Goal: Navigation & Orientation: Find specific page/section

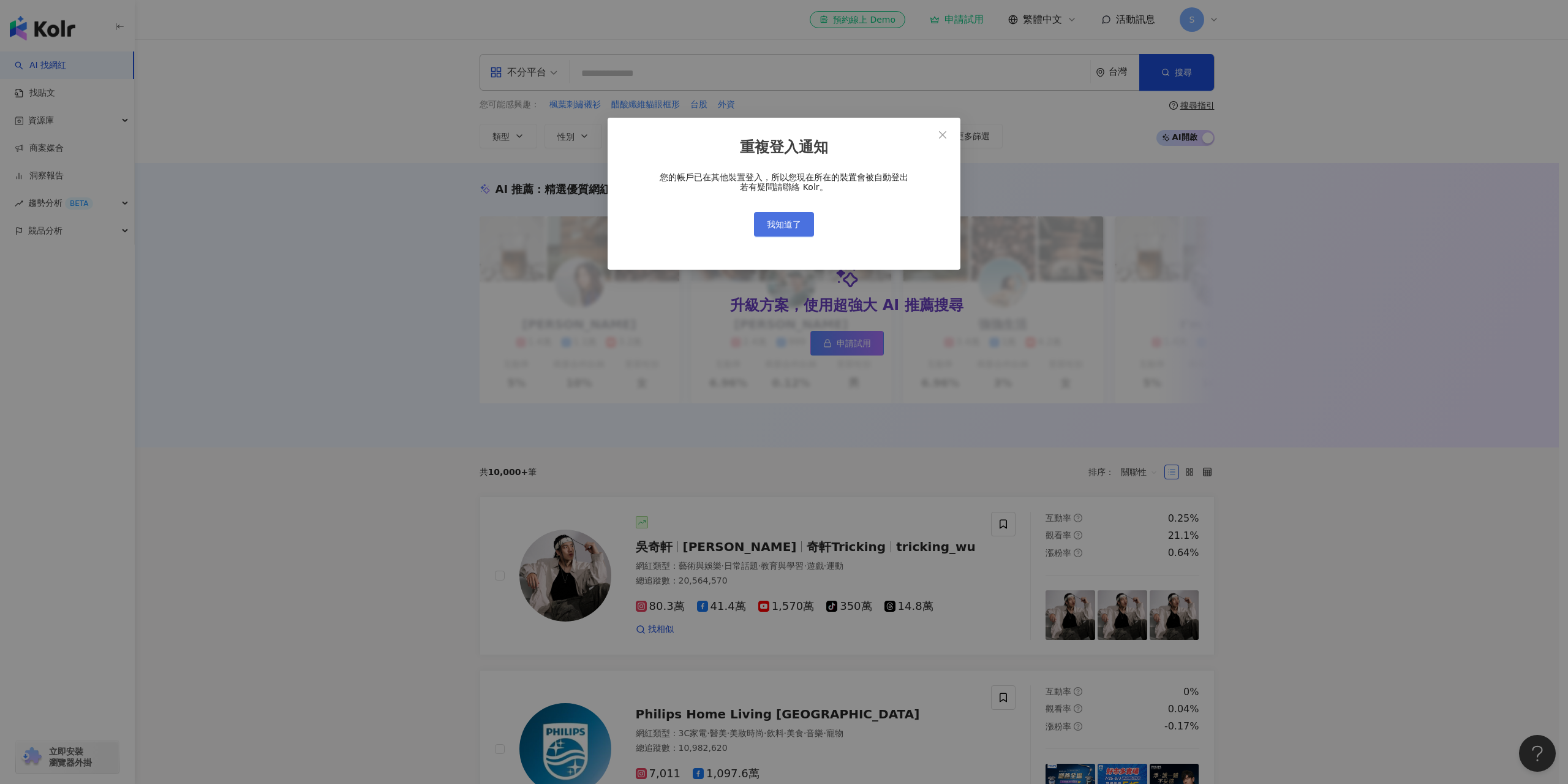
click at [790, 228] on span "我知道了" at bounding box center [784, 224] width 34 height 10
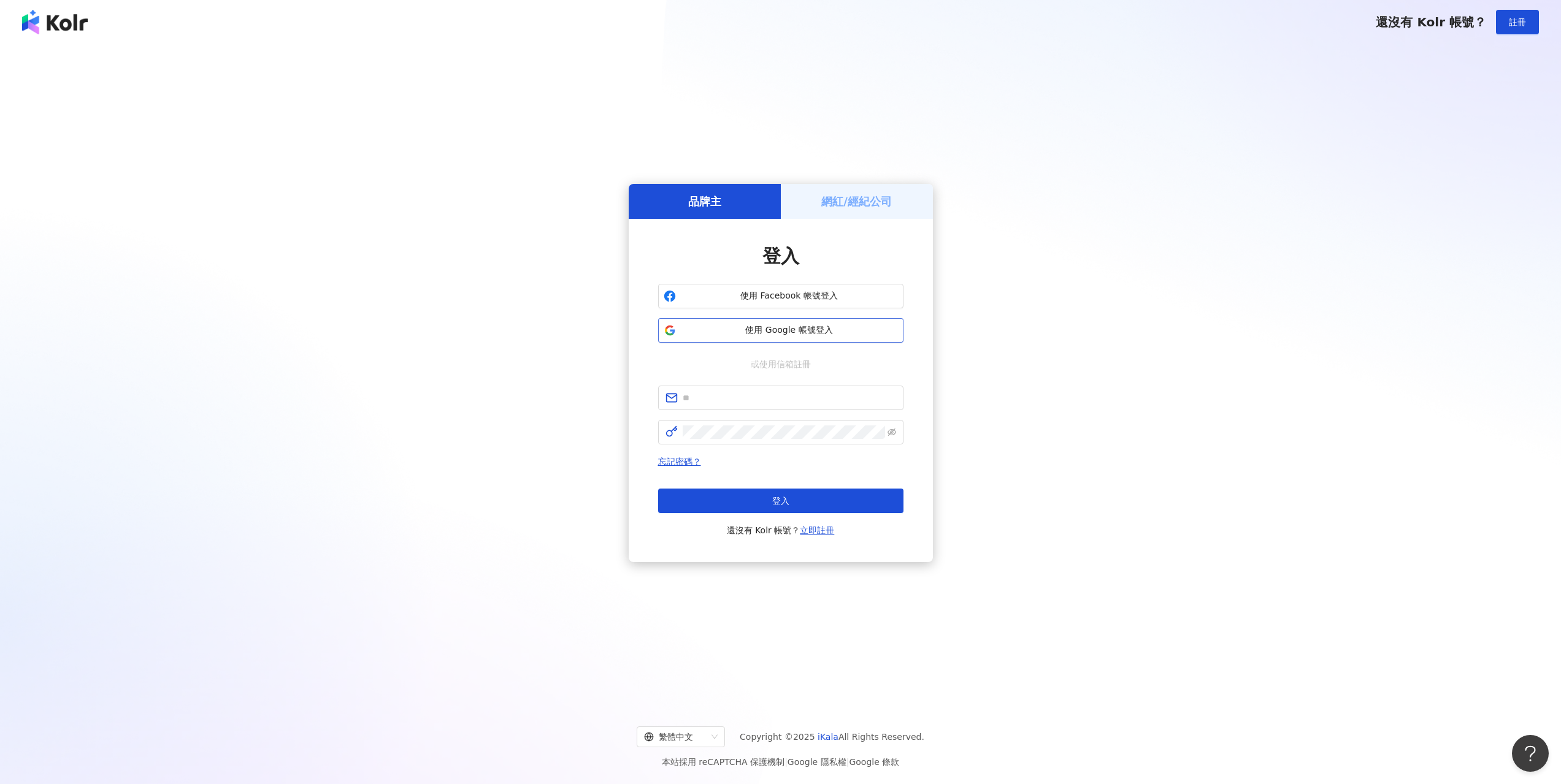
click at [795, 331] on span "使用 Google 帳號登入" at bounding box center [789, 331] width 218 height 13
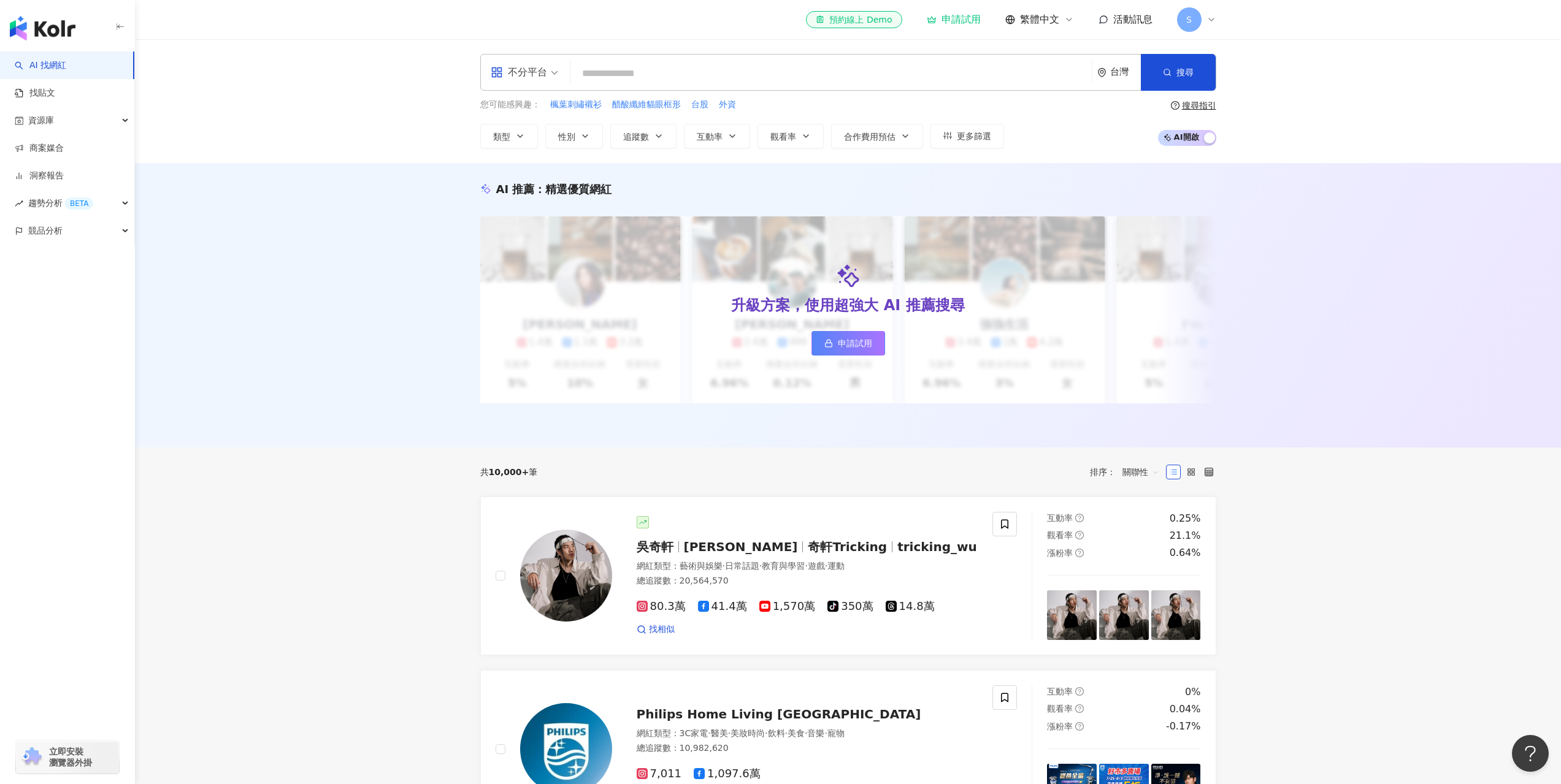
click at [1191, 23] on span "S" at bounding box center [1189, 20] width 6 height 14
click at [1244, 89] on link "工作區設定" at bounding box center [1222, 94] width 43 height 10
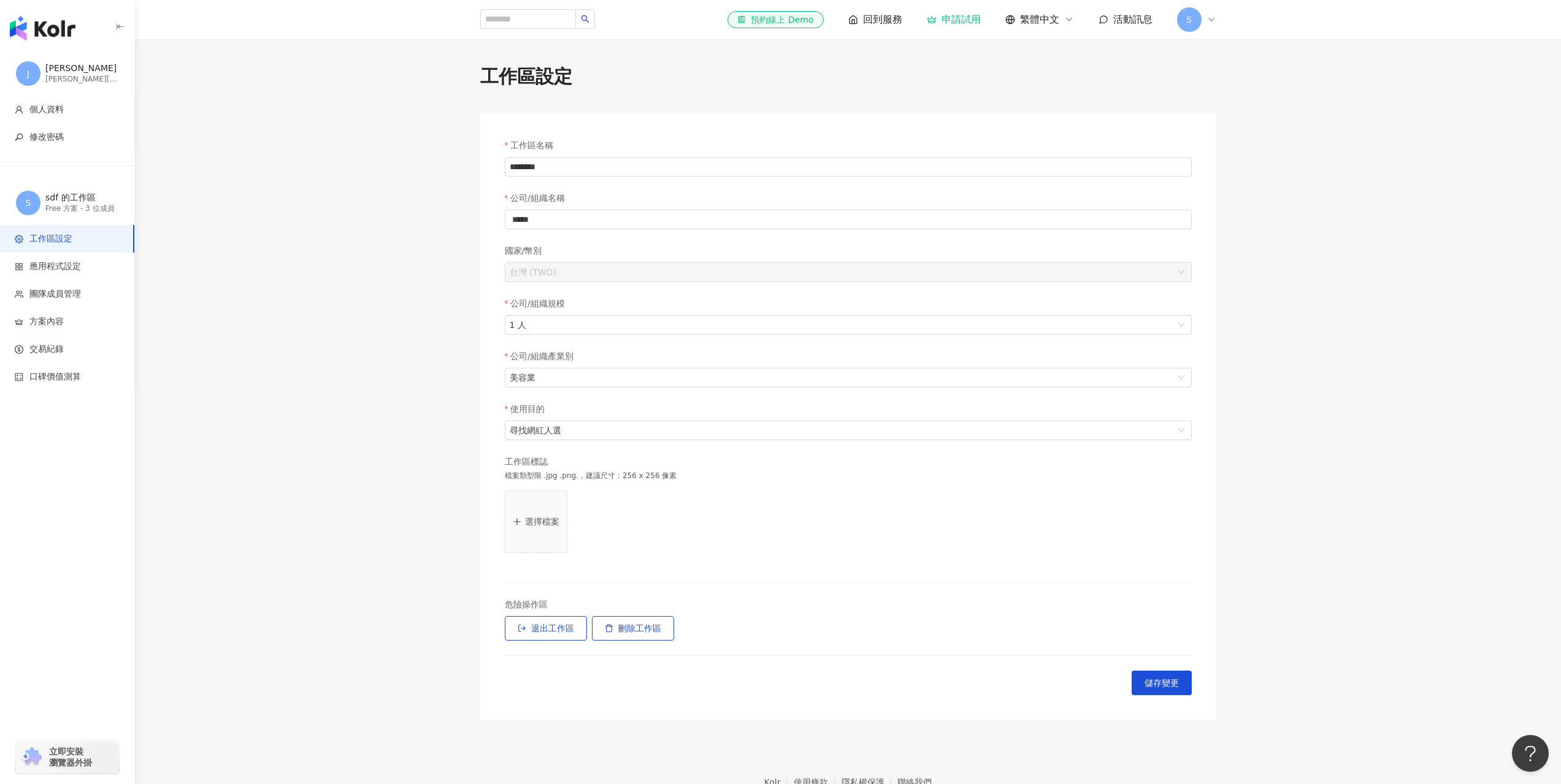
click at [1202, 24] on div "S" at bounding box center [1196, 20] width 39 height 24
click at [1263, 171] on div "切換工作區" at bounding box center [1236, 166] width 113 height 24
click at [1366, 184] on div "Free 方案 - 6 位成員" at bounding box center [1388, 184] width 108 height 11
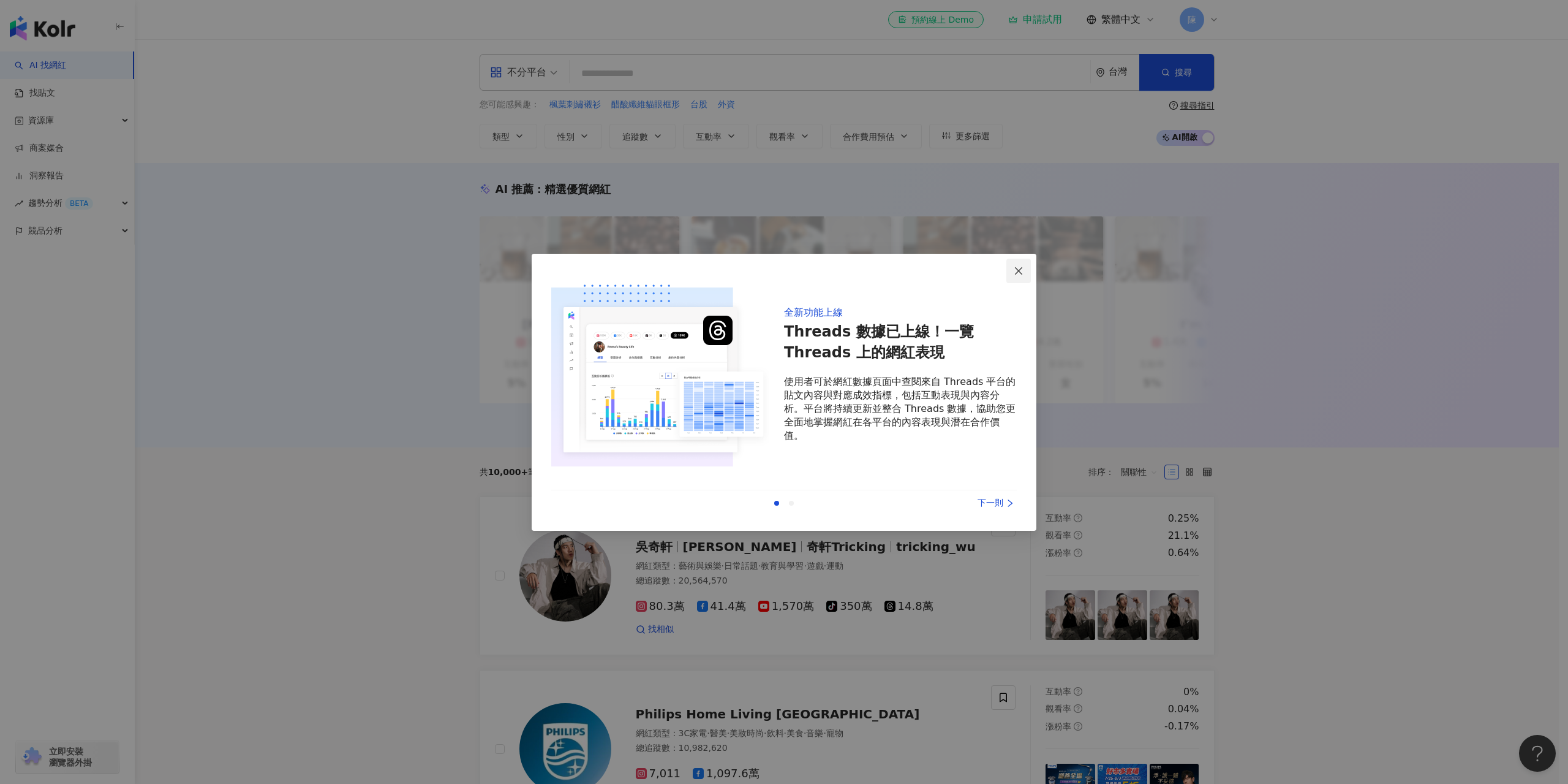
click at [1016, 271] on icon "close" at bounding box center [1018, 271] width 10 height 10
